Goal: Information Seeking & Learning: Learn about a topic

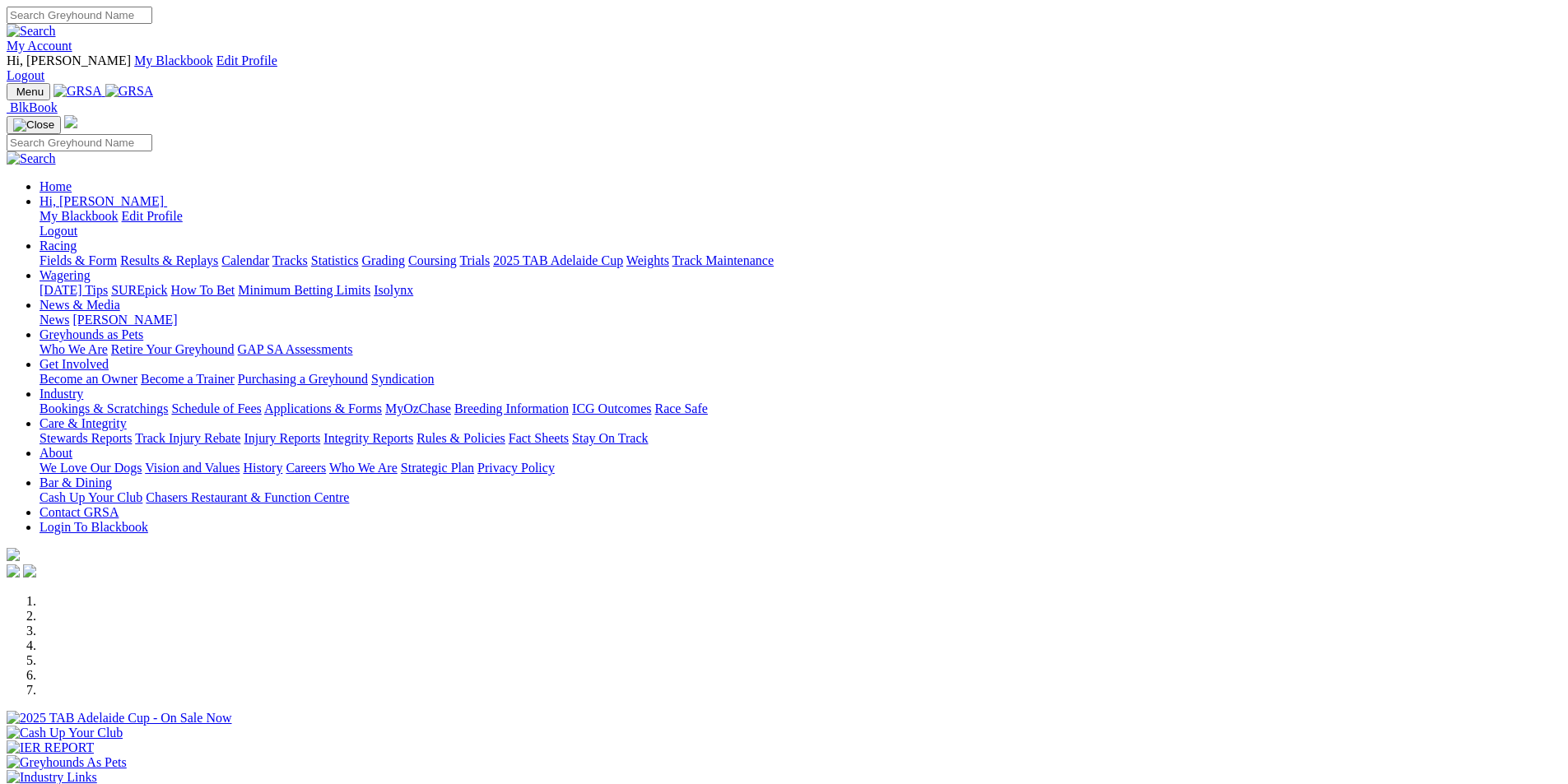
scroll to position [494, 0]
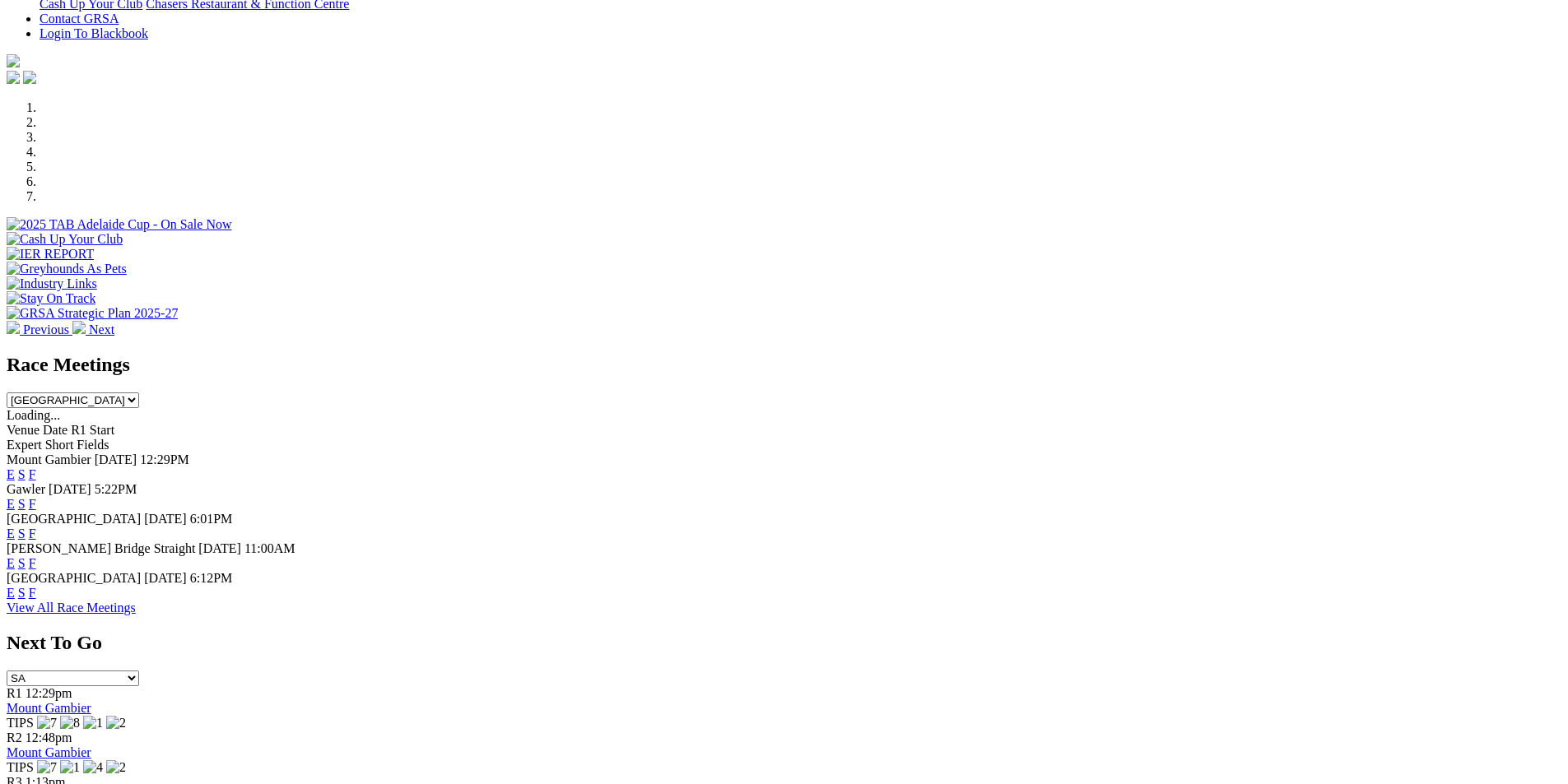
click at [36, 556] on link "F" at bounding box center [32, 563] width 8 height 14
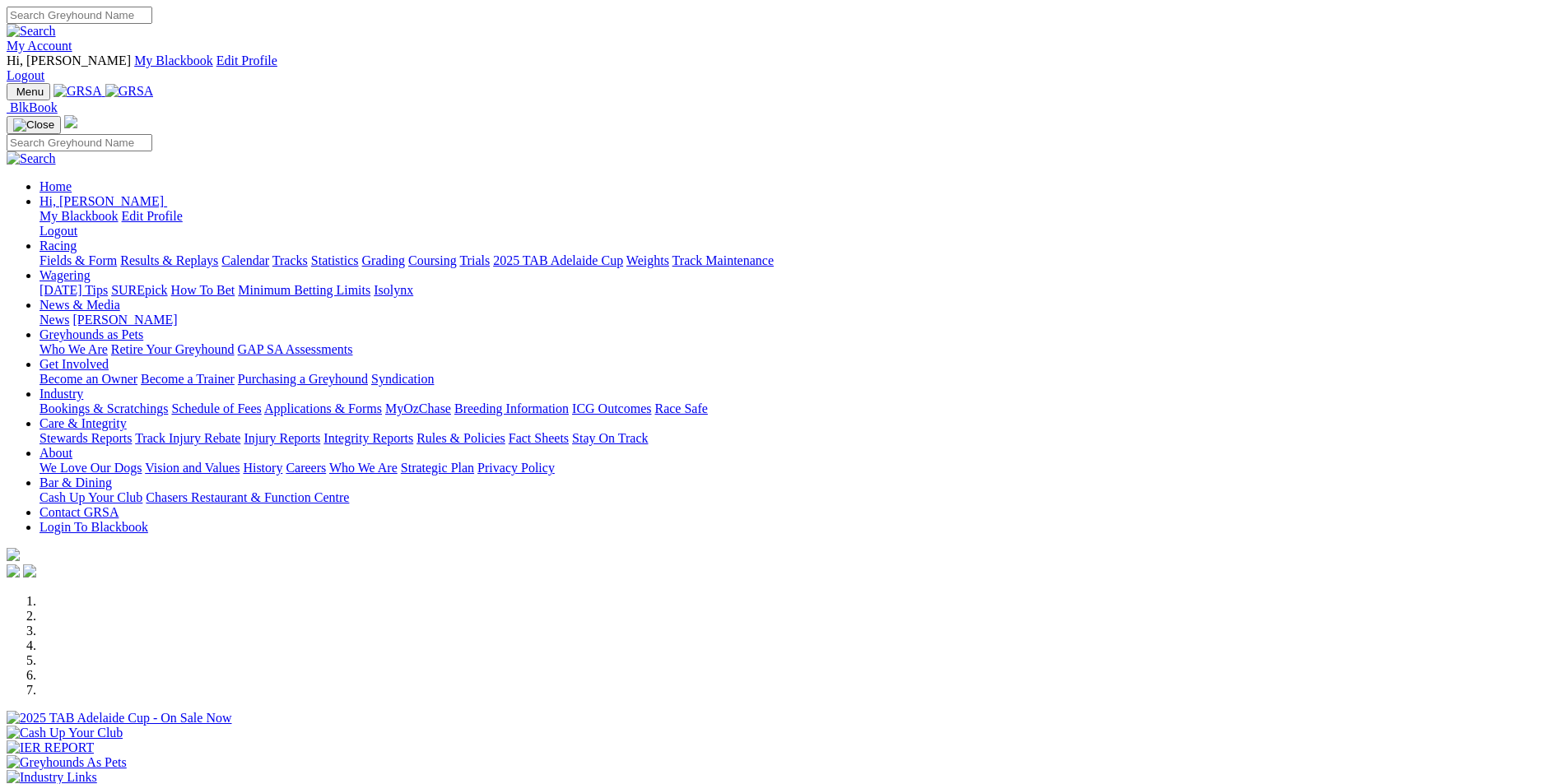
scroll to position [494, 0]
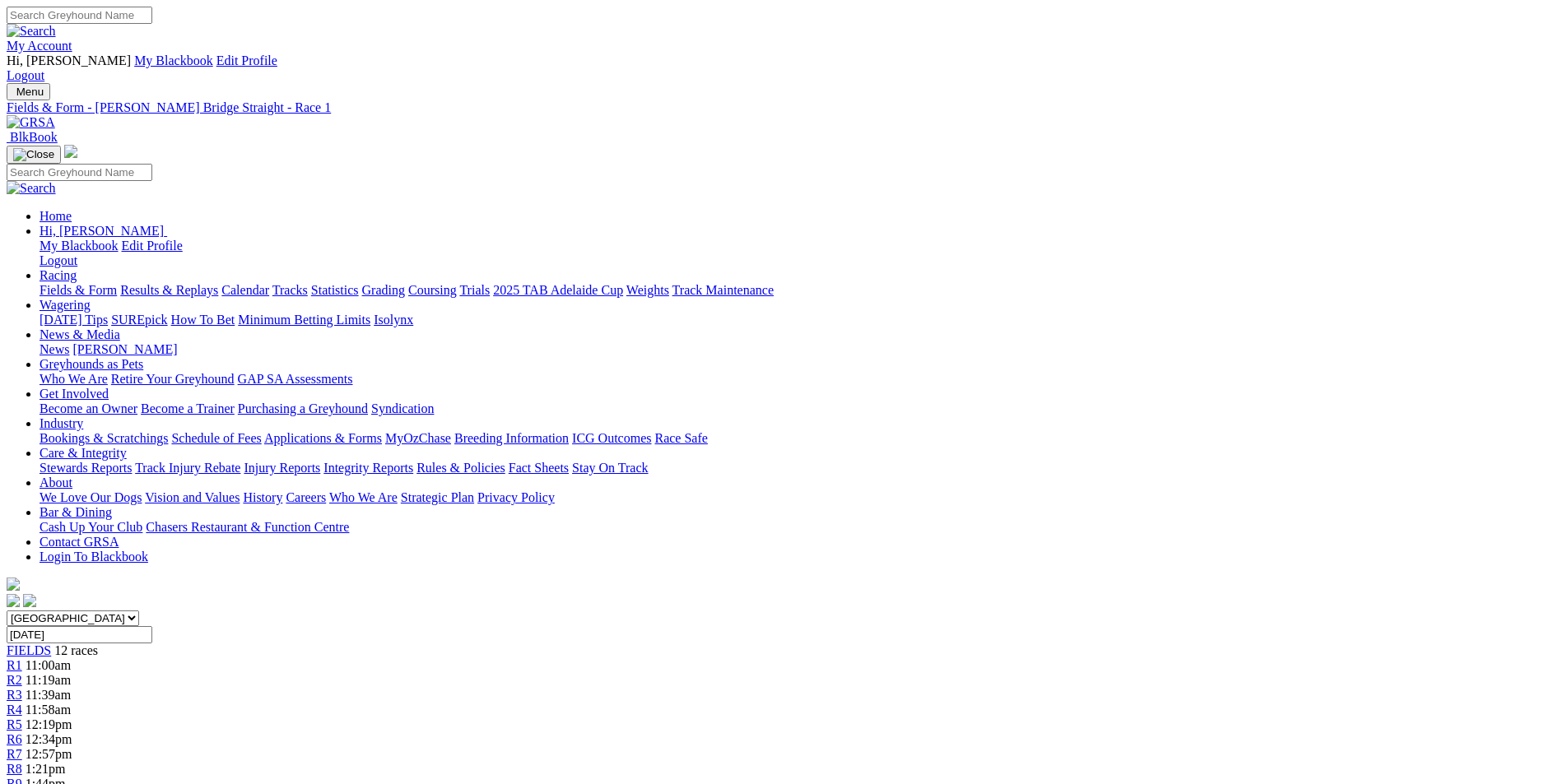
click at [71, 673] on span "11:19am" at bounding box center [48, 679] width 46 height 14
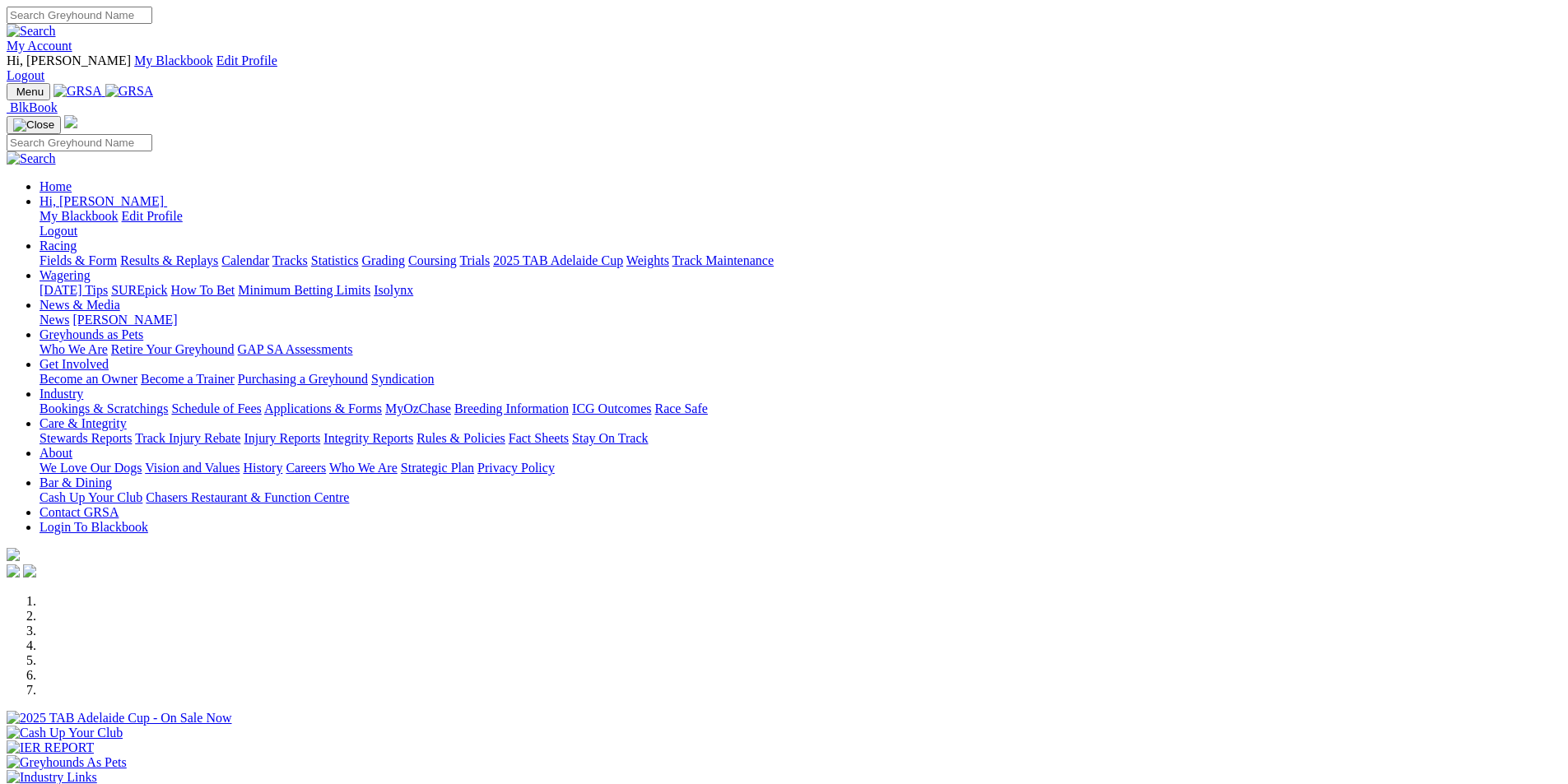
scroll to position [329, 0]
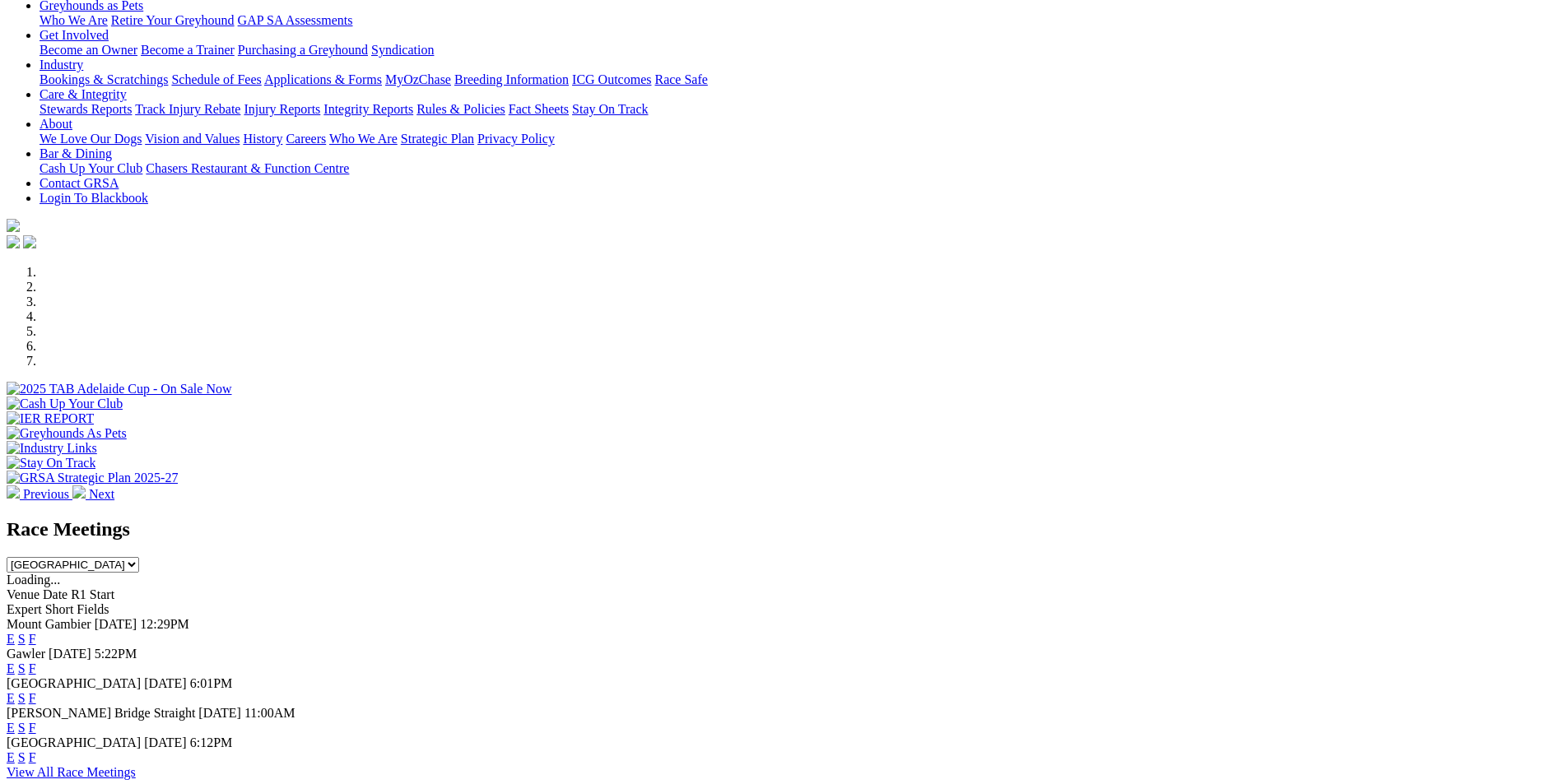
click at [36, 662] on link "F" at bounding box center [32, 669] width 8 height 14
